Goal: Use online tool/utility: Utilize a website feature to perform a specific function

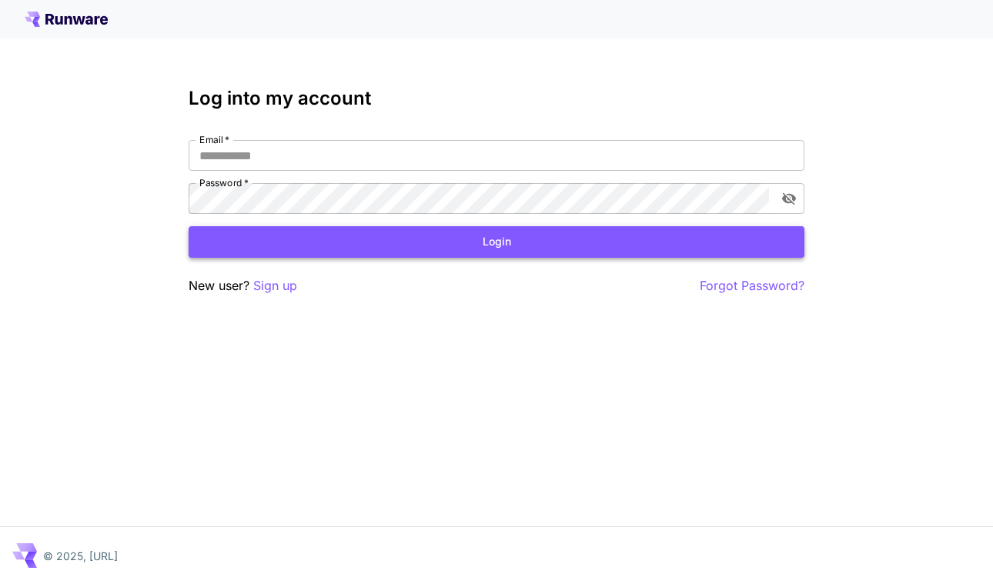
type input "**********"
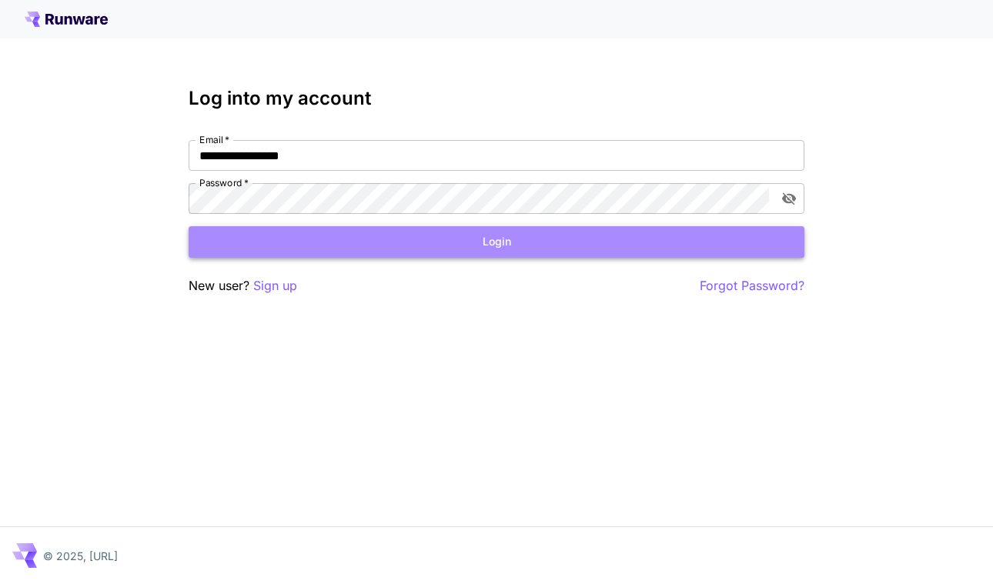
click at [456, 249] on button "Login" at bounding box center [497, 242] width 616 height 32
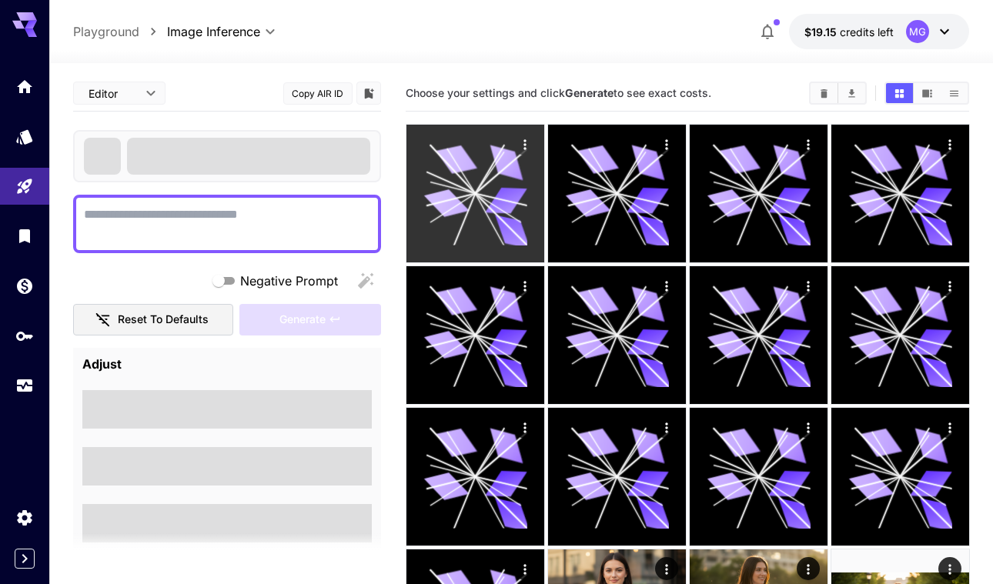
click at [483, 220] on icon at bounding box center [474, 193] width 103 height 103
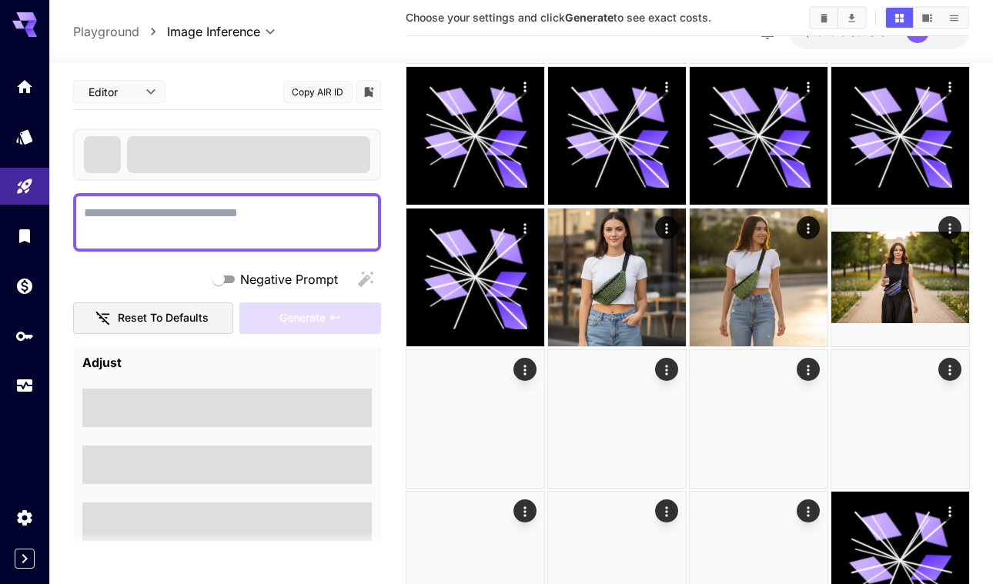
scroll to position [357, 0]
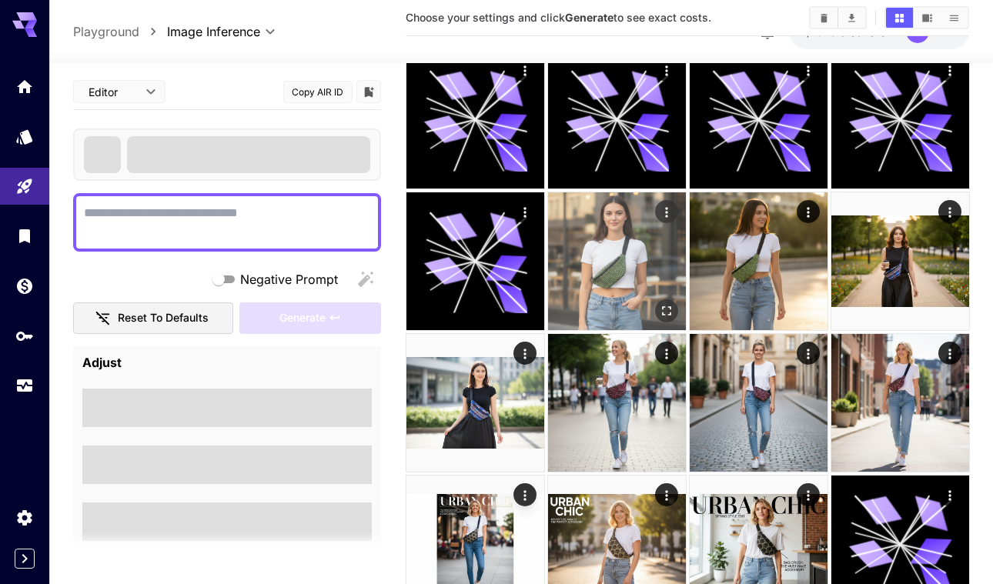
click at [604, 254] on img at bounding box center [617, 261] width 138 height 138
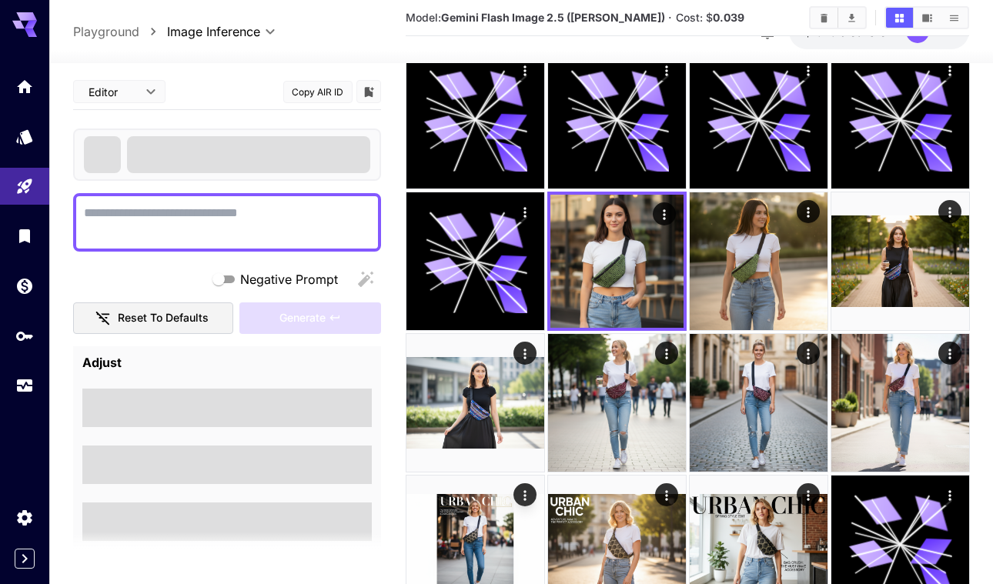
click at [179, 219] on textarea "Negative Prompt" at bounding box center [227, 222] width 286 height 37
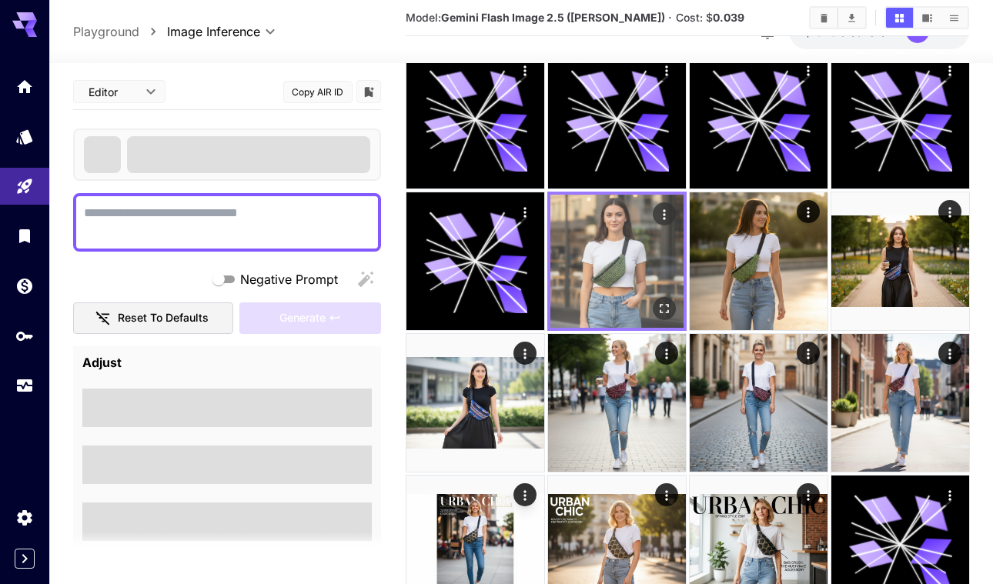
click at [605, 256] on img at bounding box center [616, 261] width 133 height 133
click at [662, 211] on icon "Actions" at bounding box center [663, 214] width 15 height 15
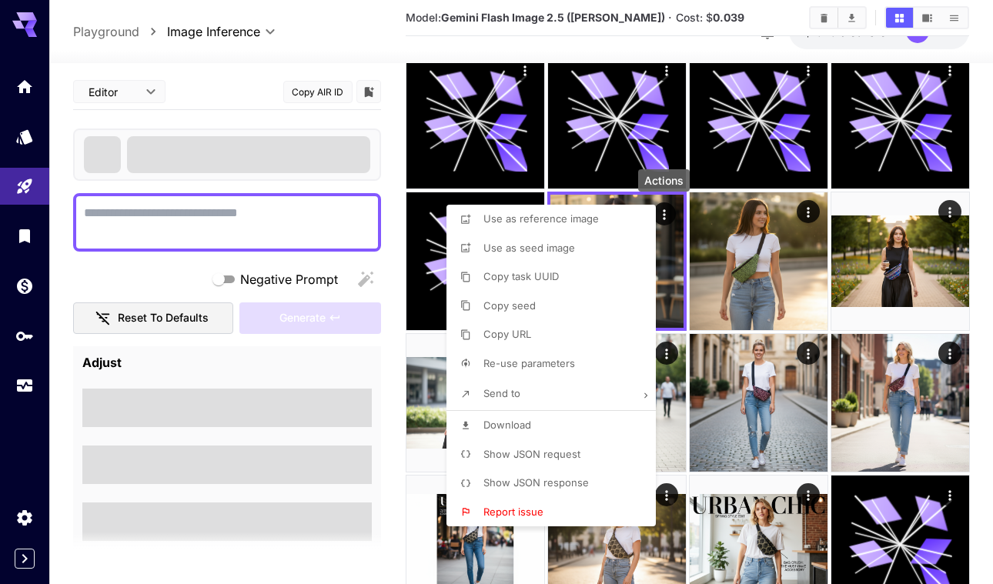
click at [536, 363] on span "Re-use parameters" at bounding box center [529, 363] width 92 height 12
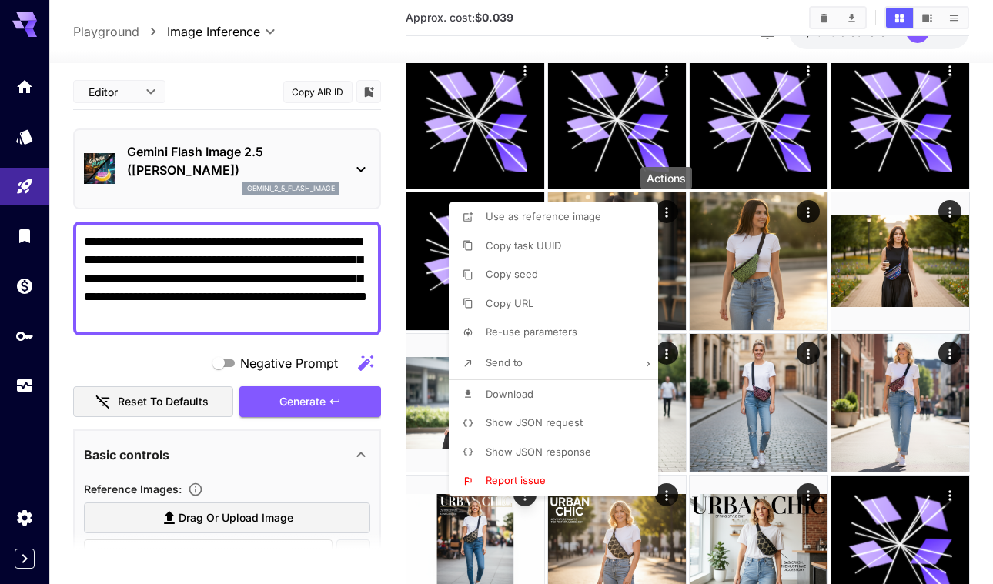
click at [285, 288] on div at bounding box center [496, 292] width 993 height 584
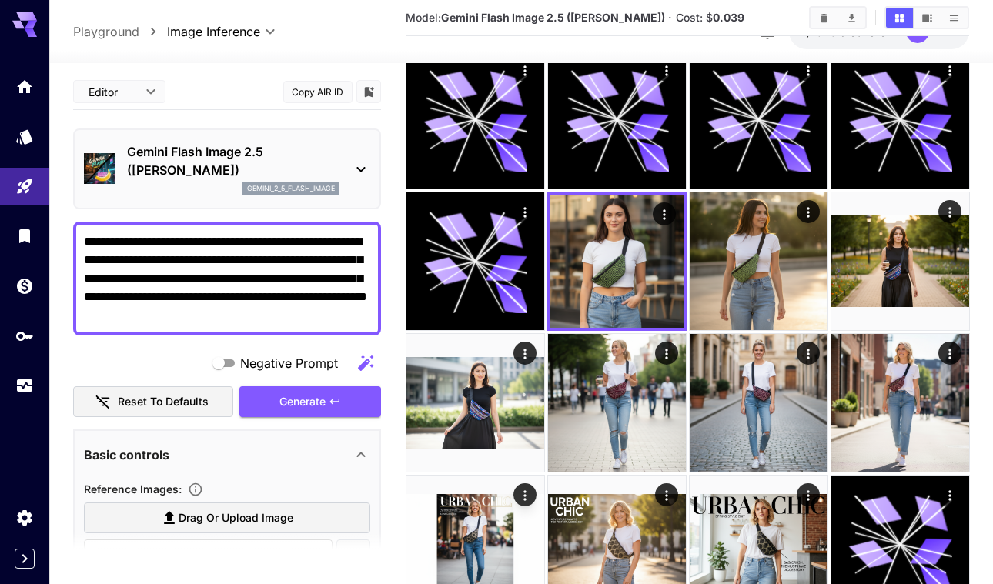
drag, startPoint x: 130, startPoint y: 317, endPoint x: 382, endPoint y: 314, distance: 251.7
click at [382, 314] on main "**********" at bounding box center [521, 243] width 897 height 1050
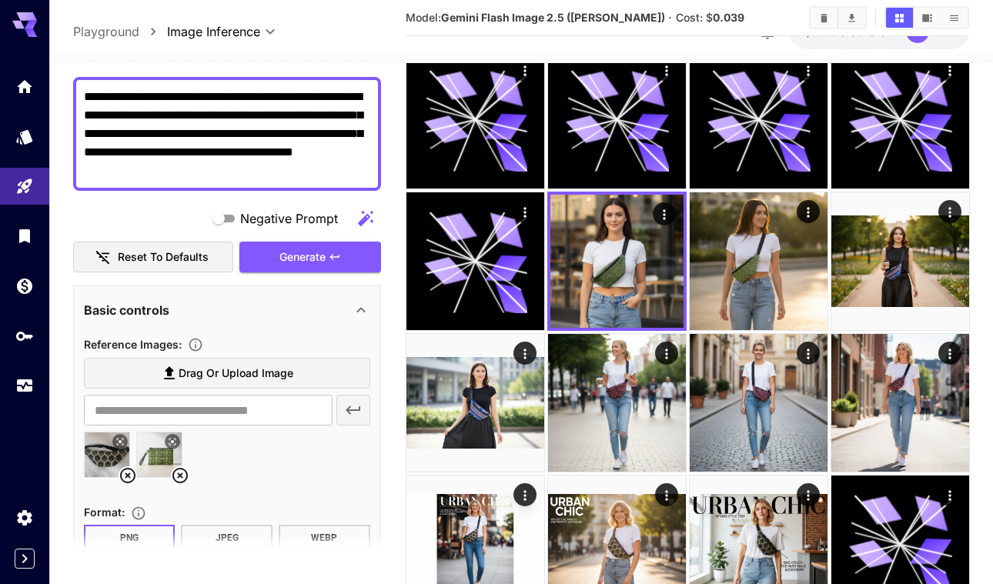
scroll to position [185, 0]
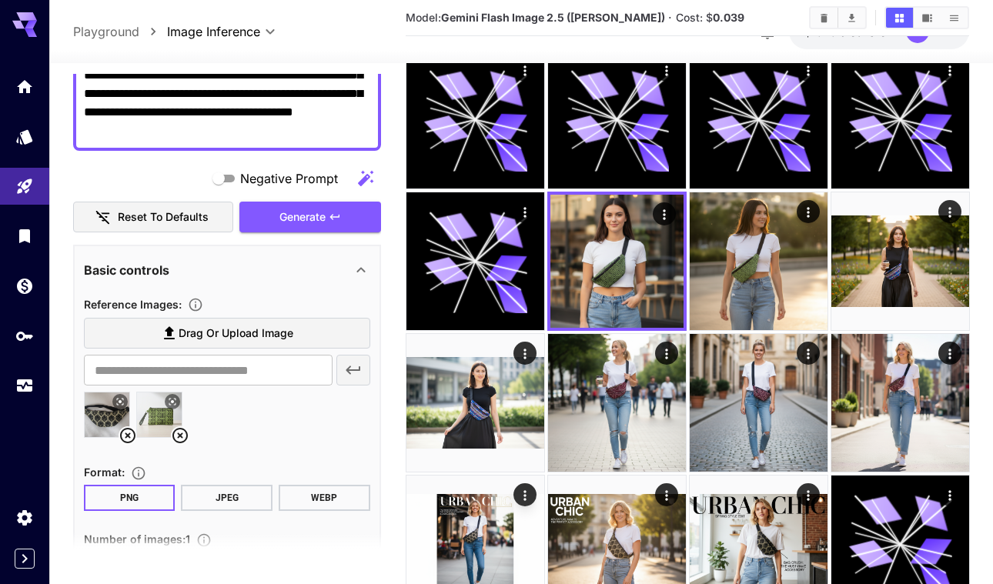
type textarea "**********"
click at [176, 396] on button at bounding box center [172, 401] width 15 height 15
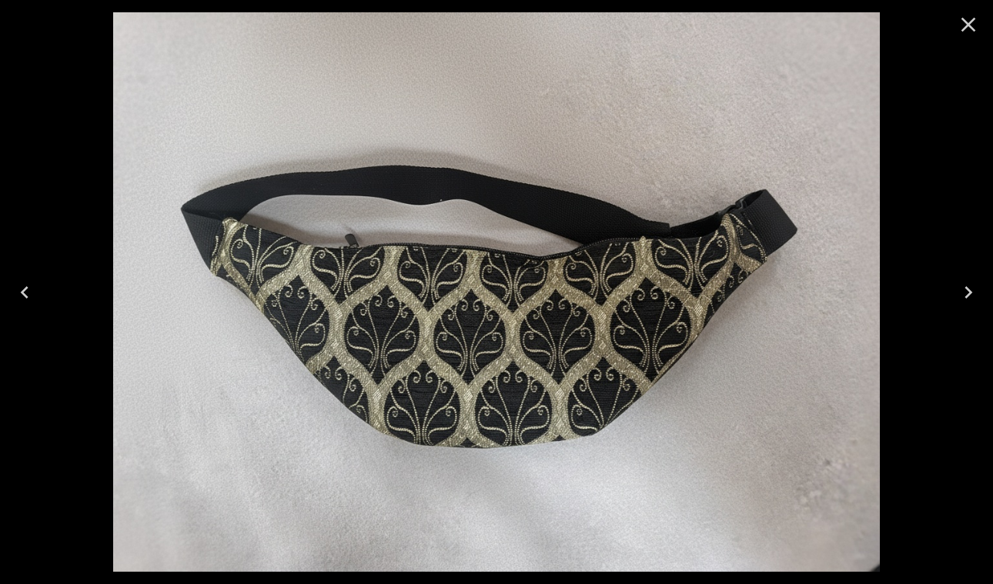
click at [970, 24] on icon "Close" at bounding box center [968, 24] width 25 height 25
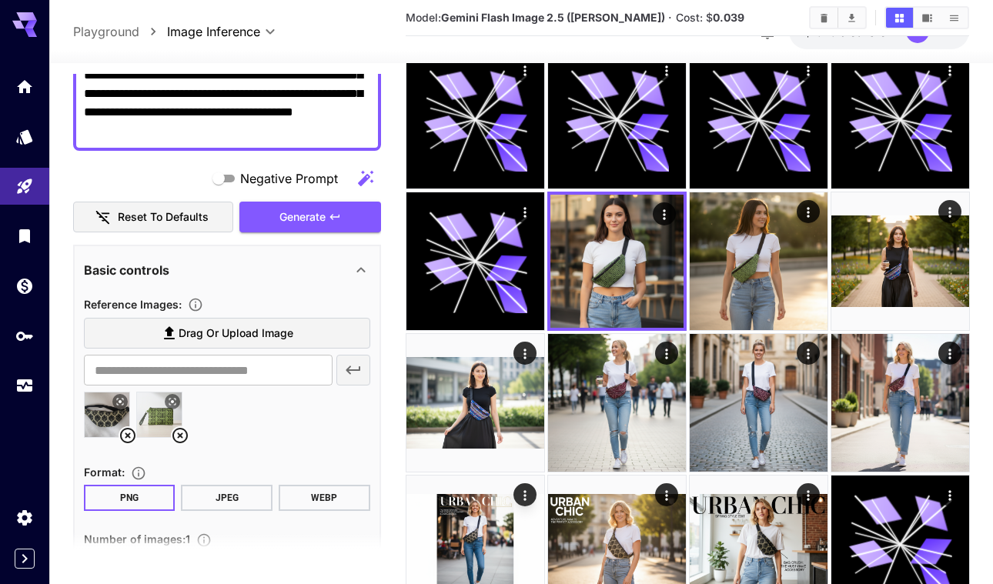
click at [182, 437] on icon at bounding box center [180, 435] width 18 height 18
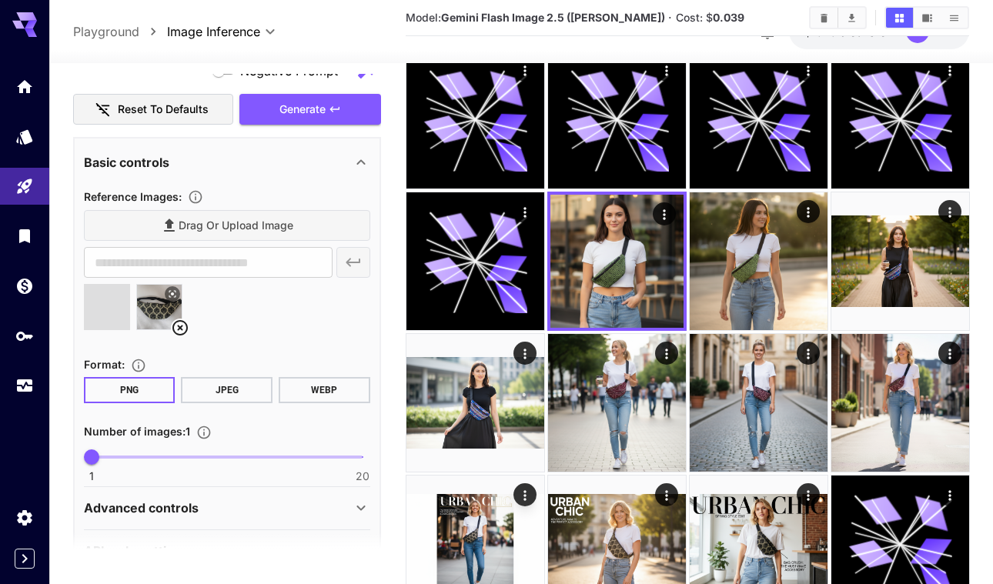
type input "**********"
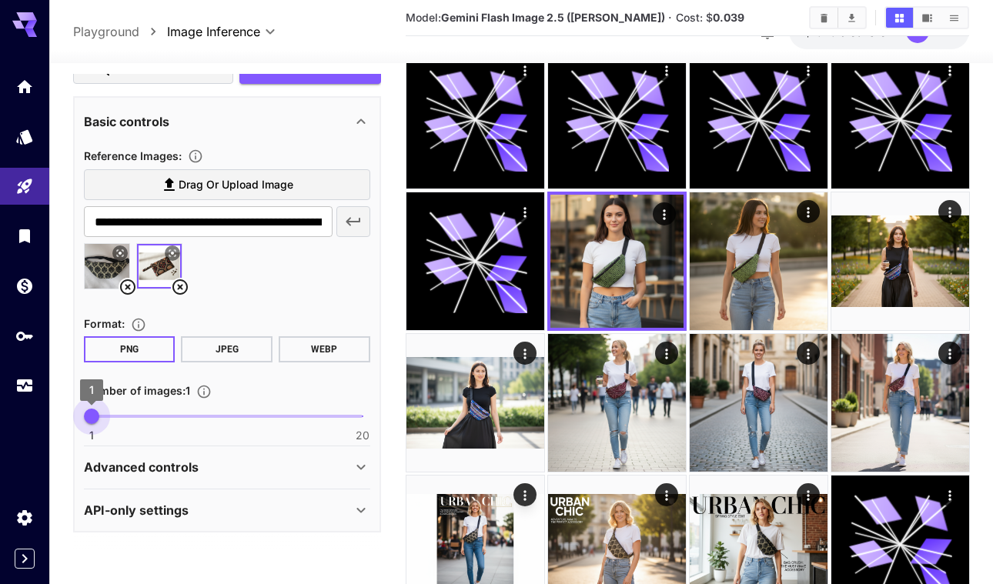
type input "*"
drag, startPoint x: 96, startPoint y: 422, endPoint x: 105, endPoint y: 422, distance: 9.3
click at [105, 422] on span "2" at bounding box center [105, 416] width 15 height 15
click at [236, 479] on div "Advanced controls" at bounding box center [227, 467] width 286 height 37
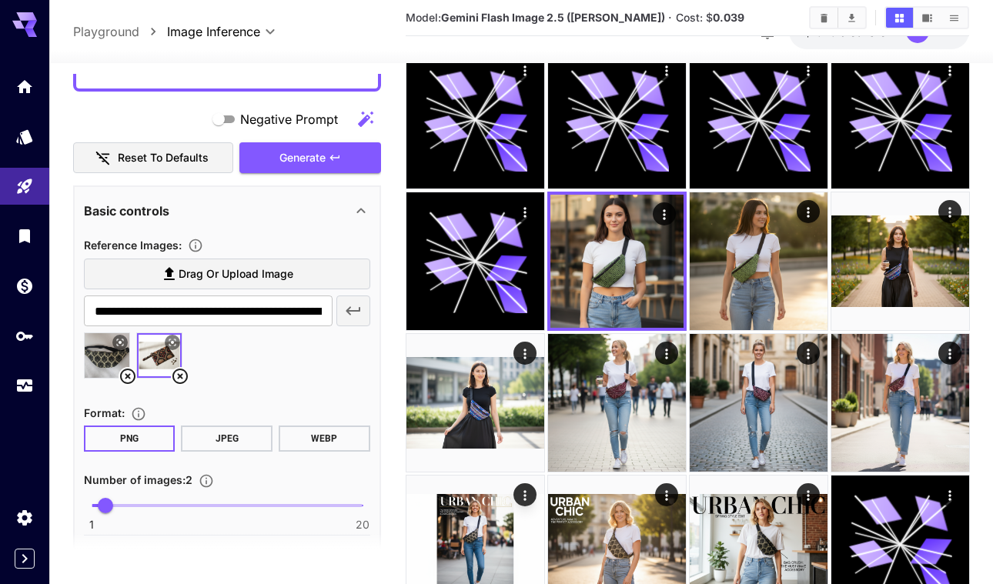
scroll to position [145, 0]
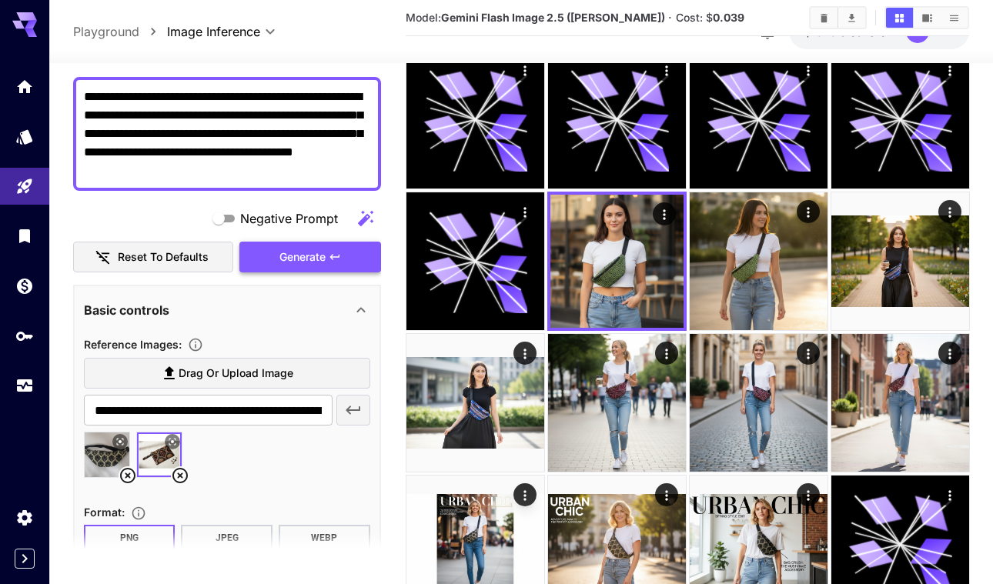
click at [301, 254] on span "Generate" at bounding box center [302, 257] width 46 height 19
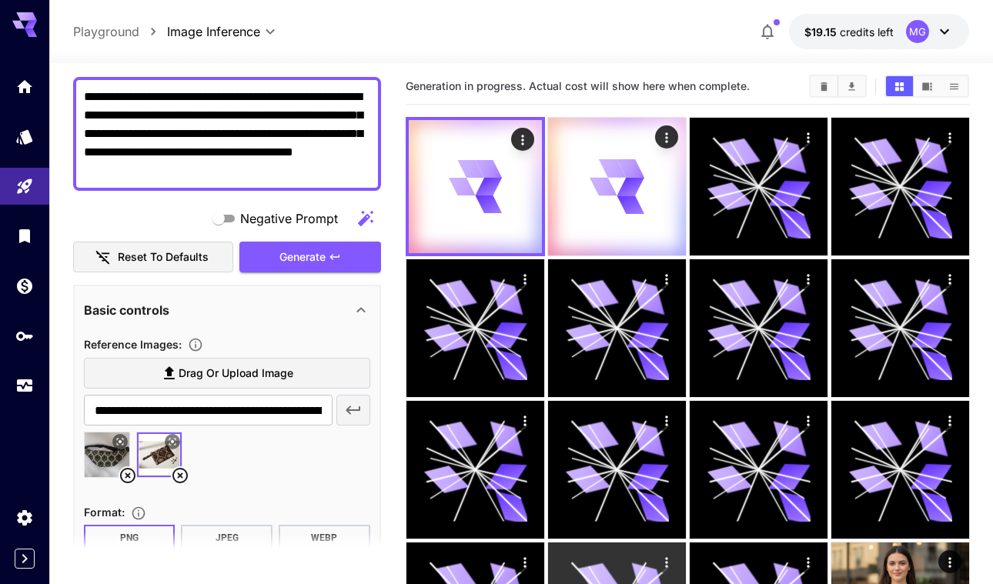
scroll to position [0, 0]
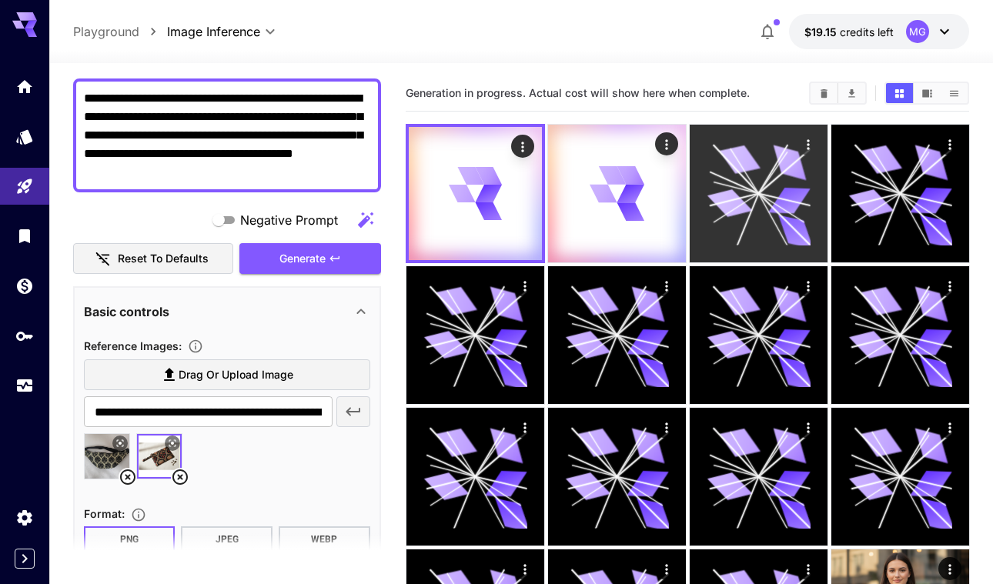
click at [761, 189] on icon at bounding box center [784, 171] width 52 height 45
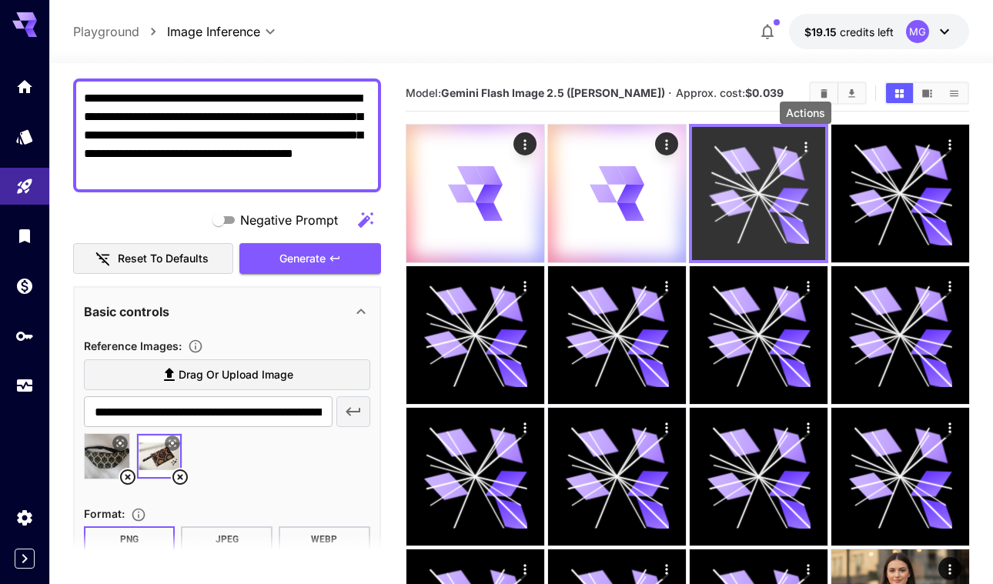
click at [803, 145] on icon "Actions" at bounding box center [804, 146] width 15 height 15
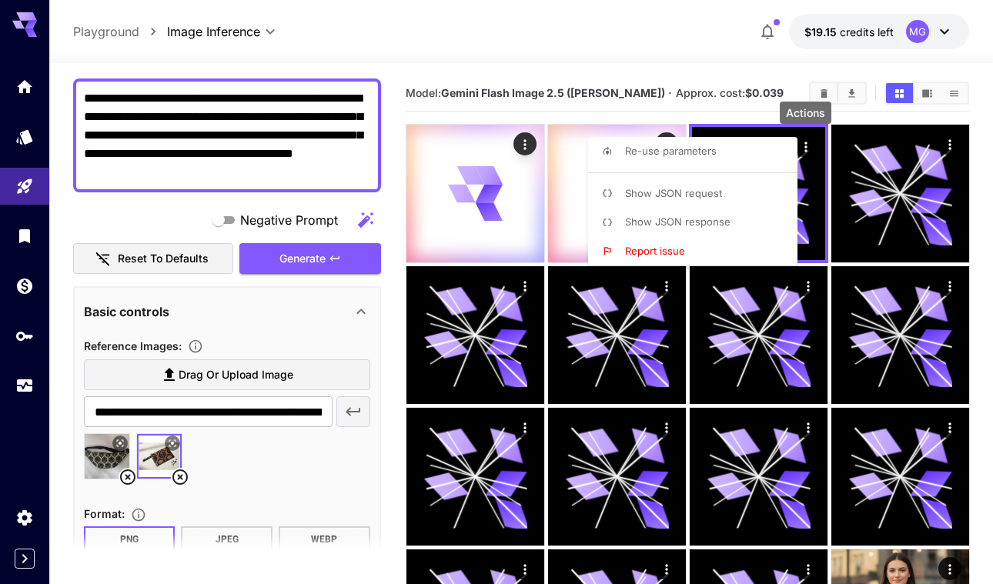
click at [805, 189] on div at bounding box center [496, 292] width 993 height 584
